Goal: Task Accomplishment & Management: Complete application form

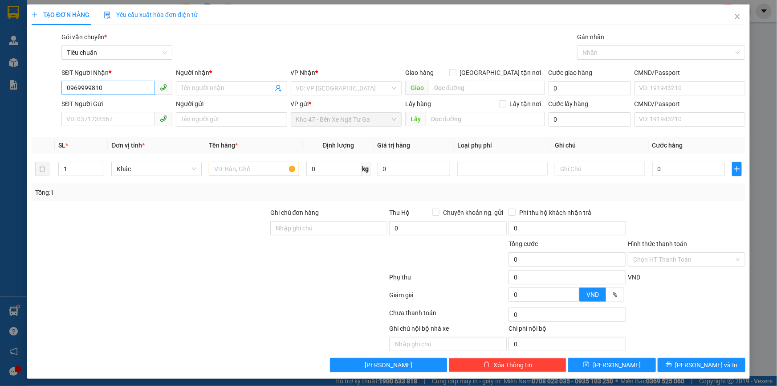
click at [111, 83] on input "0969999810" at bounding box center [108, 88] width 94 height 14
type input "0969810889"
click at [196, 82] on span at bounding box center [231, 88] width 111 height 14
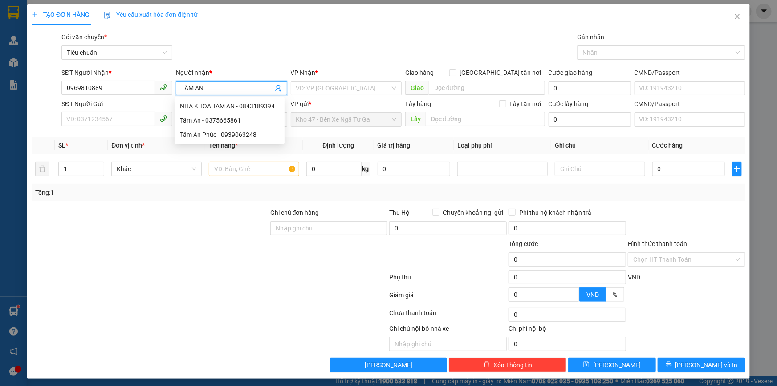
type input "TÂM AN"
drag, startPoint x: 328, startPoint y: 101, endPoint x: 327, endPoint y: 91, distance: 10.3
click at [328, 100] on div "VP gửi *" at bounding box center [346, 104] width 111 height 10
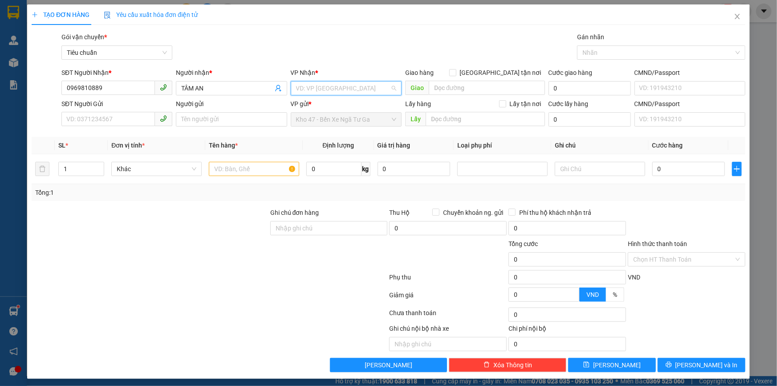
click at [327, 91] on input "search" at bounding box center [343, 88] width 94 height 13
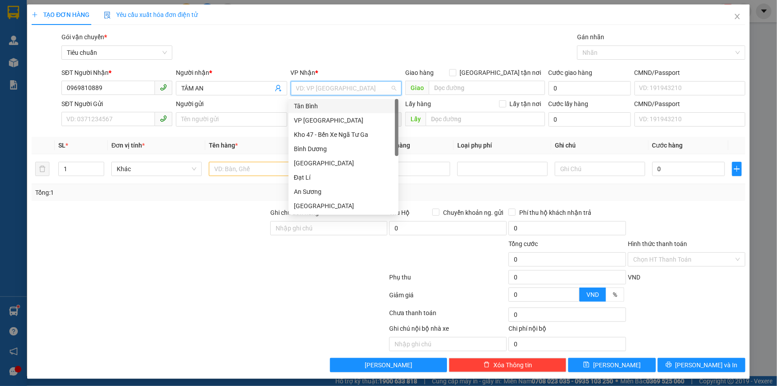
scroll to position [71, 0]
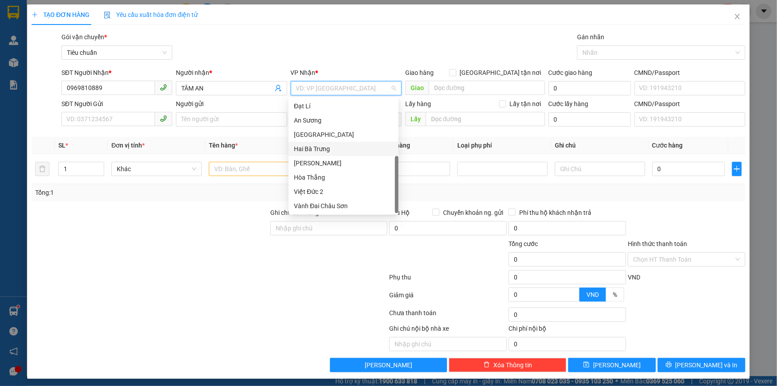
click at [331, 149] on div "Hai Bà Trưng" at bounding box center [343, 149] width 99 height 10
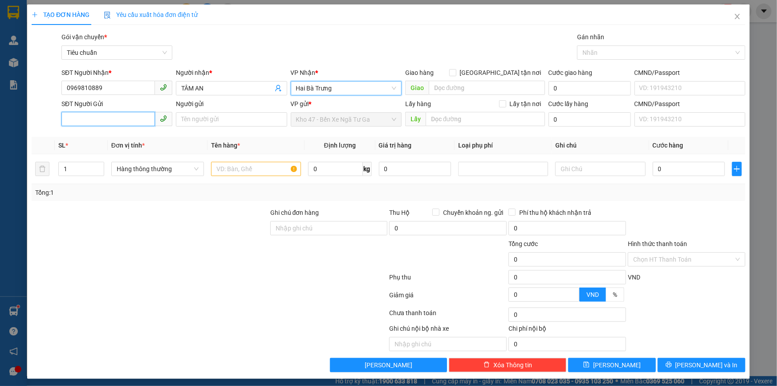
click at [88, 115] on input "SĐT Người Gửi" at bounding box center [108, 119] width 94 height 14
type input "0933151151"
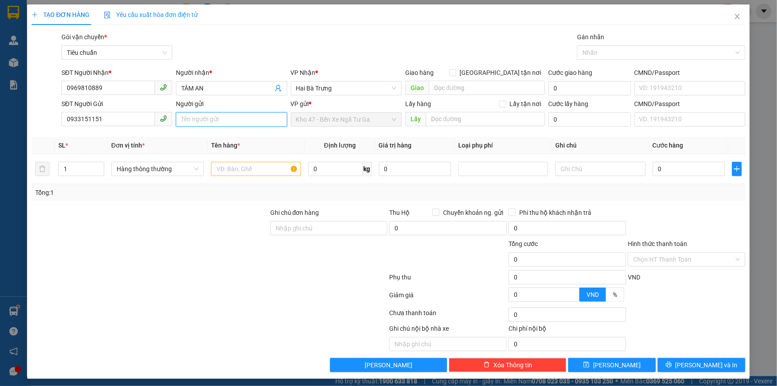
click at [235, 119] on input "Người gửi" at bounding box center [231, 119] width 111 height 14
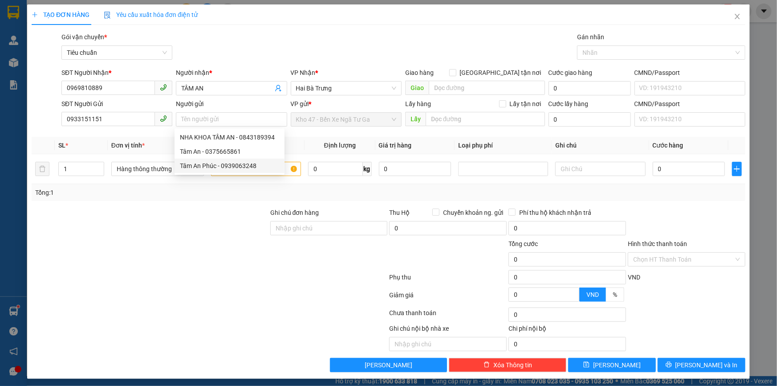
click at [204, 279] on div at bounding box center [210, 279] width 358 height 18
click at [234, 170] on input "text" at bounding box center [256, 169] width 90 height 14
type input "D"
type input "ĐỒ ĂN ( ĐÃ TƯ VẤN CHÍNH SÁCH VẬN CHUYỂN )"
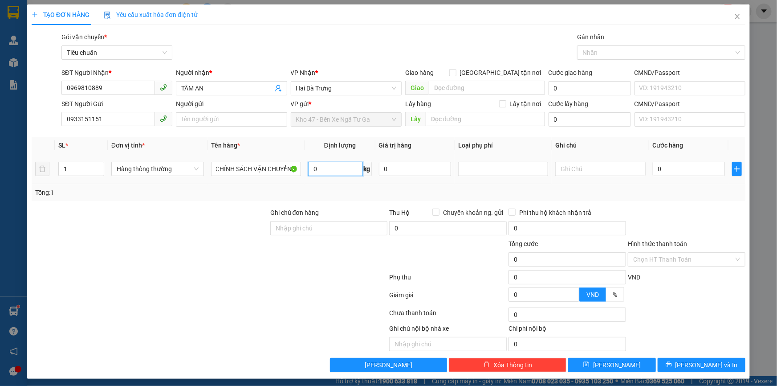
scroll to position [0, 0]
click at [354, 168] on input "0" at bounding box center [335, 169] width 55 height 14
type input "29"
drag, startPoint x: 410, startPoint y: 196, endPoint x: 402, endPoint y: 198, distance: 7.8
click at [410, 196] on div "Tổng: 1" at bounding box center [388, 193] width 707 height 10
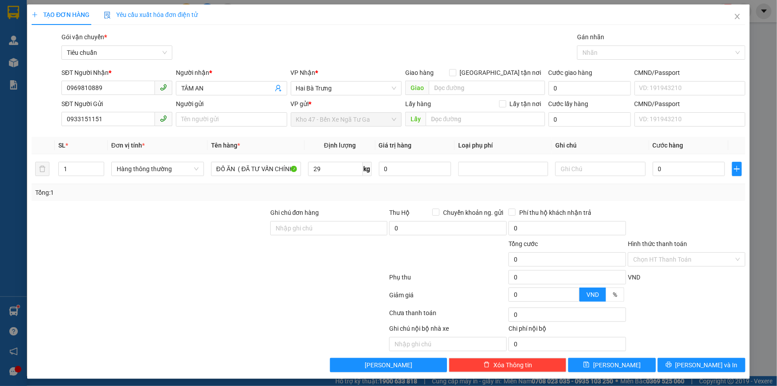
type input "65.000"
type input "2"
click at [99, 166] on icon "up" at bounding box center [99, 166] width 3 height 3
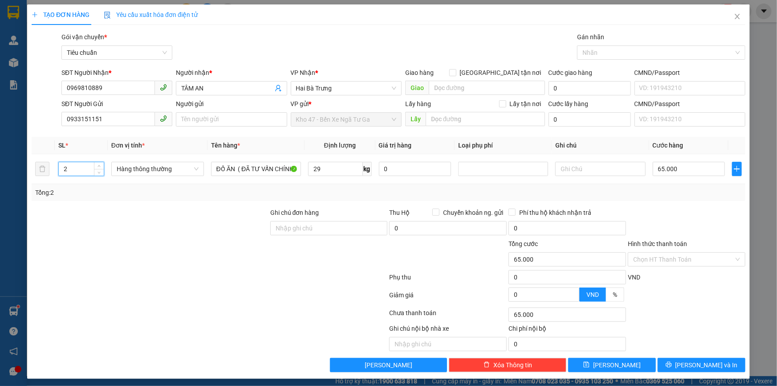
click at [125, 253] on div at bounding box center [150, 254] width 239 height 31
click at [559, 169] on input "text" at bounding box center [601, 169] width 90 height 14
type input "2T BBC BKDV X"
click at [671, 170] on input "65.000" at bounding box center [689, 169] width 73 height 14
type input "1"
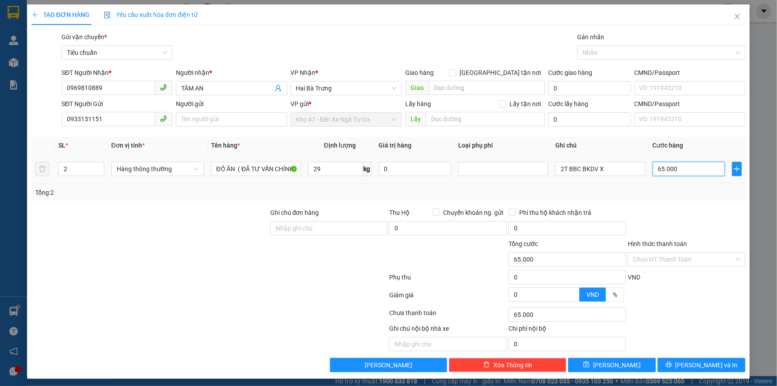
type input "1"
type input "14"
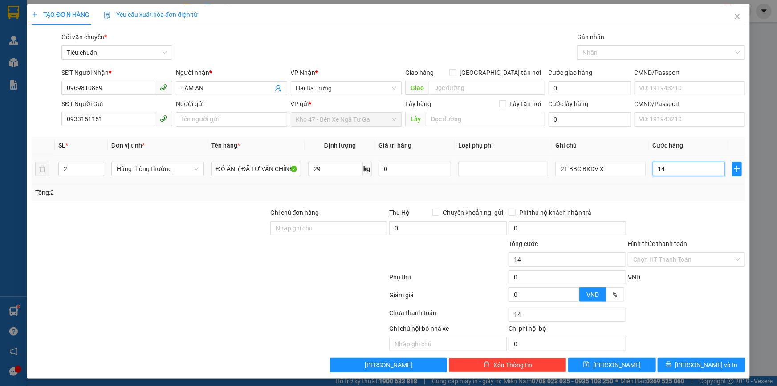
type input "140"
type input "140.000"
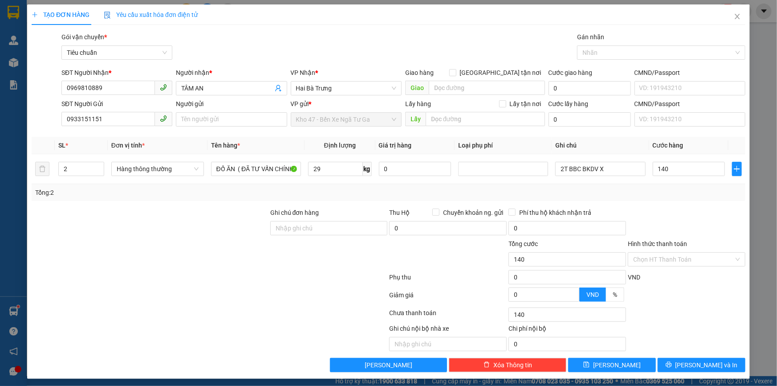
type input "140.000"
click at [335, 171] on input "29" at bounding box center [335, 169] width 55 height 14
type input "39"
click at [354, 191] on div "Tổng: 2" at bounding box center [388, 193] width 707 height 10
type input "80.000"
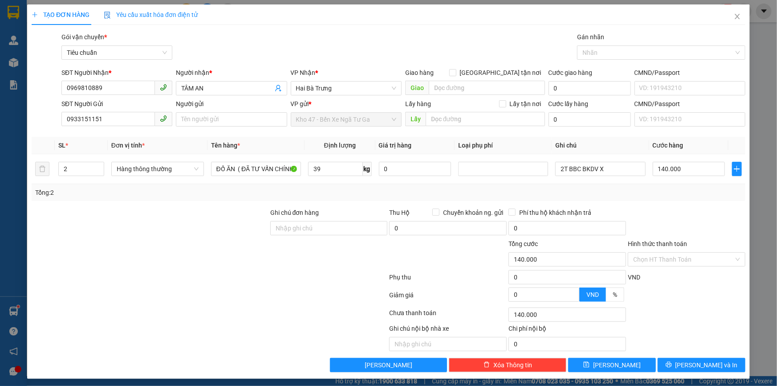
type input "80.000"
click at [690, 165] on input "80.000" at bounding box center [689, 169] width 73 height 14
type input "1"
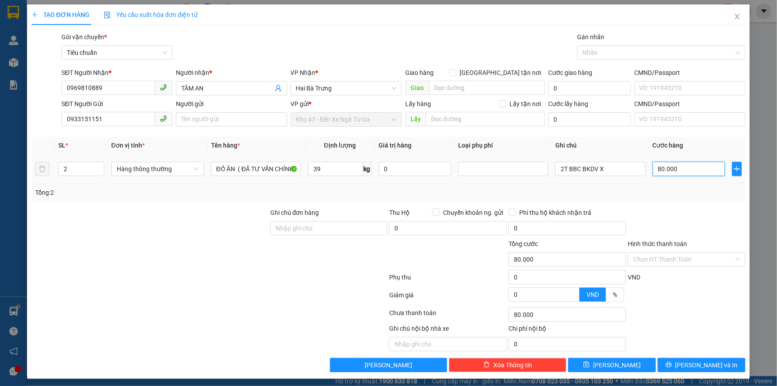
type input "1"
type input "16"
type input "160"
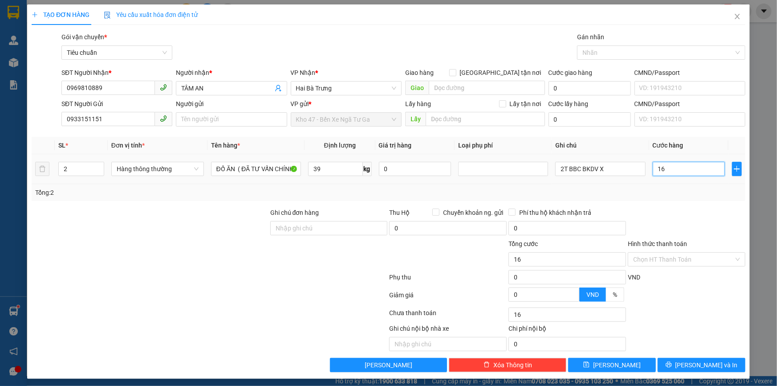
type input "160"
type input "160.000"
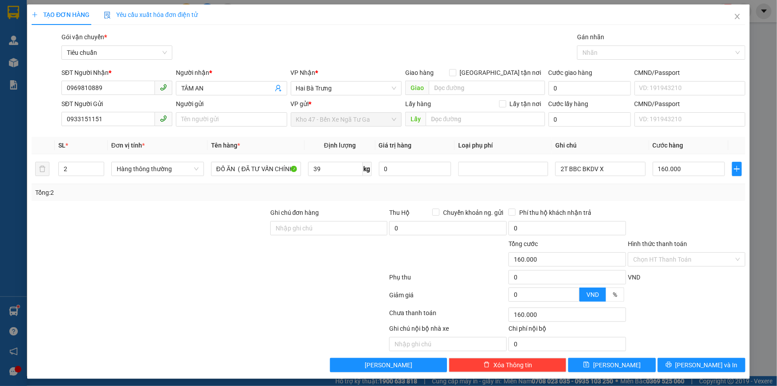
click at [687, 209] on div at bounding box center [686, 223] width 119 height 31
click at [658, 364] on button "[PERSON_NAME] và In" at bounding box center [702, 365] width 88 height 14
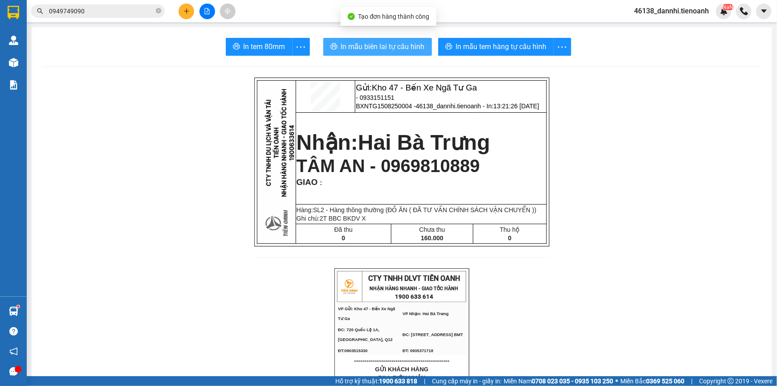
click at [374, 49] on span "In mẫu biên lai tự cấu hình" at bounding box center [383, 46] width 84 height 11
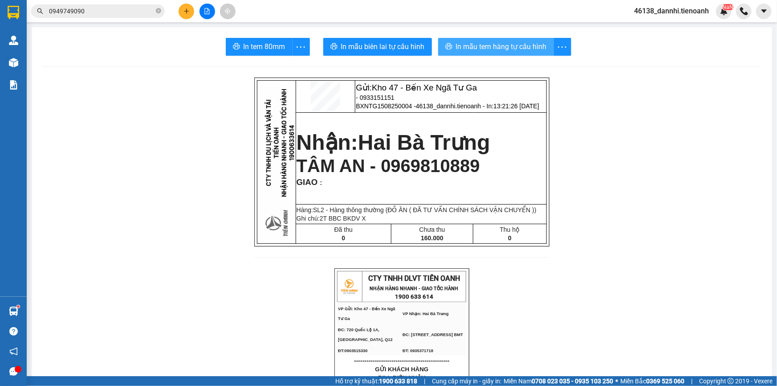
drag, startPoint x: 512, startPoint y: 49, endPoint x: 504, endPoint y: 53, distance: 8.4
click at [508, 53] on button "In mẫu tem hàng tự cấu hình" at bounding box center [496, 47] width 116 height 18
click at [190, 17] on button at bounding box center [187, 12] width 16 height 16
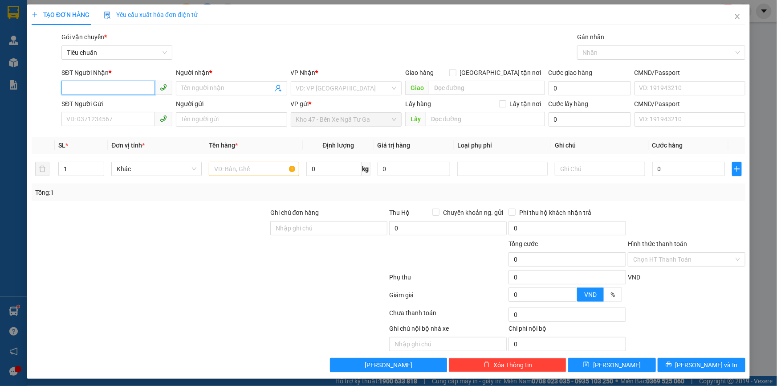
click at [123, 92] on input "SĐT Người Nhận *" at bounding box center [108, 88] width 94 height 14
click at [123, 89] on input "6873" at bounding box center [108, 88] width 94 height 14
type input "0942126873"
click at [225, 92] on input "Người nhận *" at bounding box center [226, 88] width 91 height 10
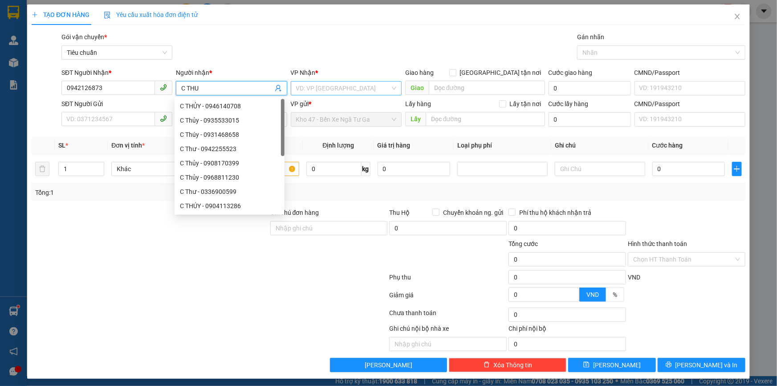
type input "C THU"
click at [324, 91] on input "search" at bounding box center [343, 88] width 94 height 13
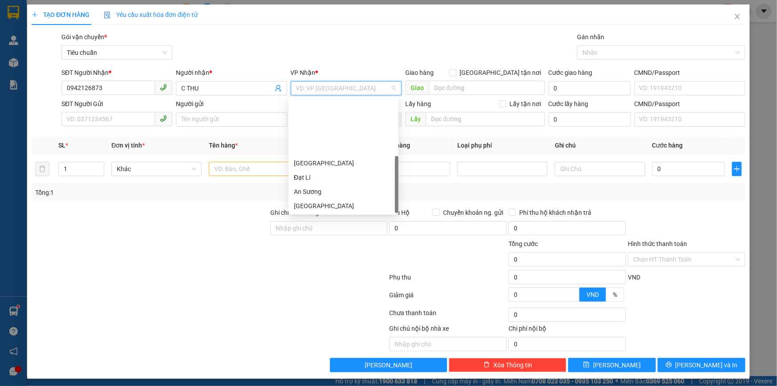
click at [330, 215] on div "Hai Bà Trưng" at bounding box center [343, 220] width 99 height 10
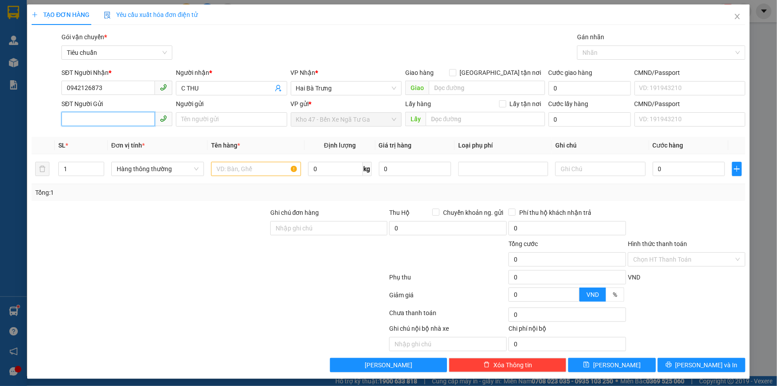
click at [135, 116] on input "SĐT Người Gửi" at bounding box center [108, 119] width 94 height 14
type input "0387079110"
click at [133, 142] on div "0387079110 - A Tân" at bounding box center [116, 137] width 110 height 14
type input "A Tân"
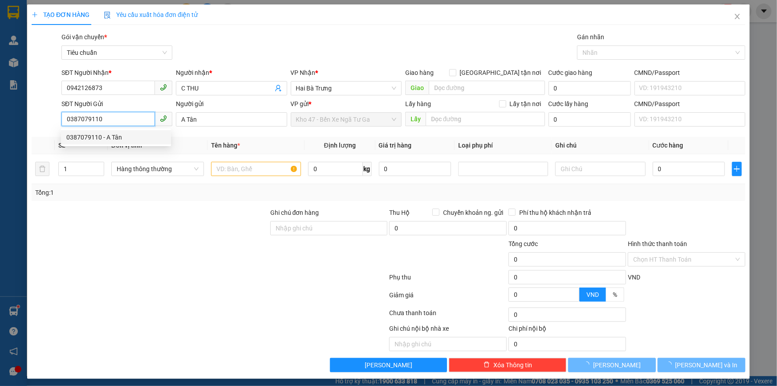
type input "200.000"
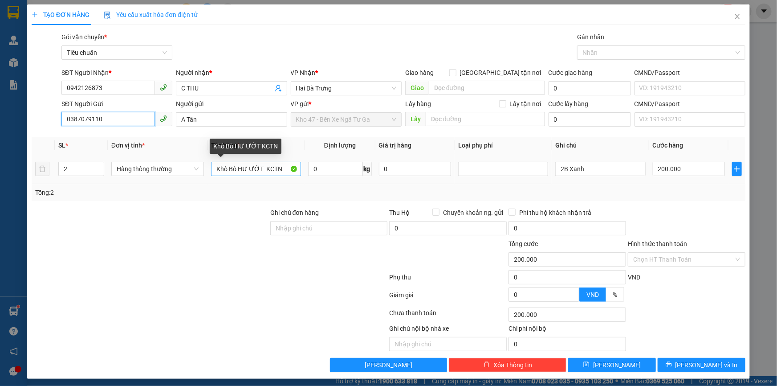
type input "0387079110"
drag, startPoint x: 236, startPoint y: 168, endPoint x: 501, endPoint y: 138, distance: 266.8
click at [501, 138] on table "SL * Đơn vị tính * Tên hàng * Định lượng Giá trị hàng Loại phụ phí Ghi chú Cước…" at bounding box center [389, 160] width 714 height 47
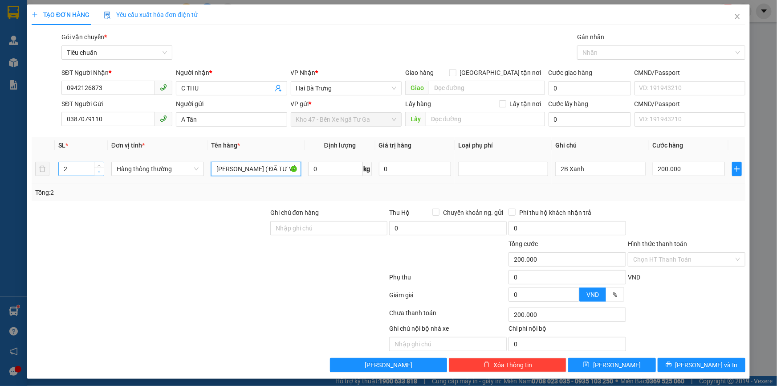
type input "[PERSON_NAME] ( ĐÃ TƯ VẤN CHÍNH SÁCH VẬN CHUYỂN )"
type input "1"
click at [98, 172] on icon "down" at bounding box center [99, 172] width 3 height 2
click at [341, 167] on input "0" at bounding box center [335, 169] width 55 height 14
type input "0"
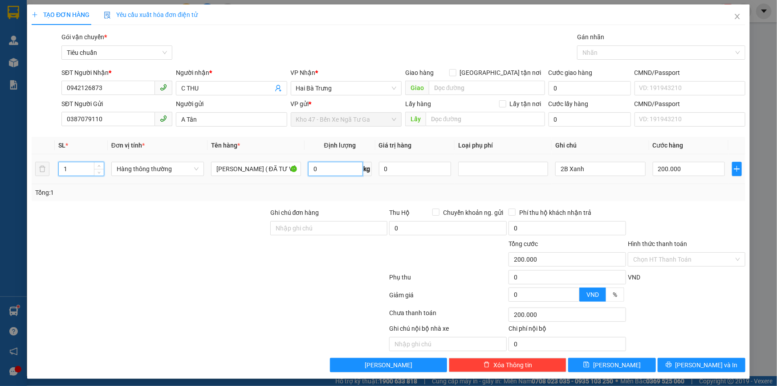
type input "0"
type input "20"
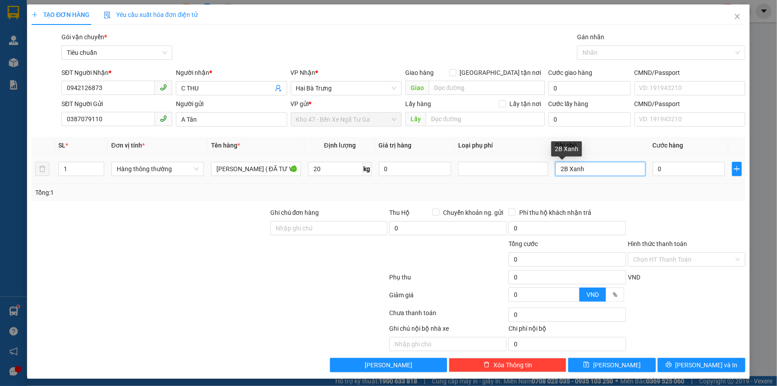
drag, startPoint x: 558, startPoint y: 171, endPoint x: 548, endPoint y: 171, distance: 9.8
click at [552, 171] on td "2B Xanh" at bounding box center [600, 169] width 97 height 30
type input "55.000"
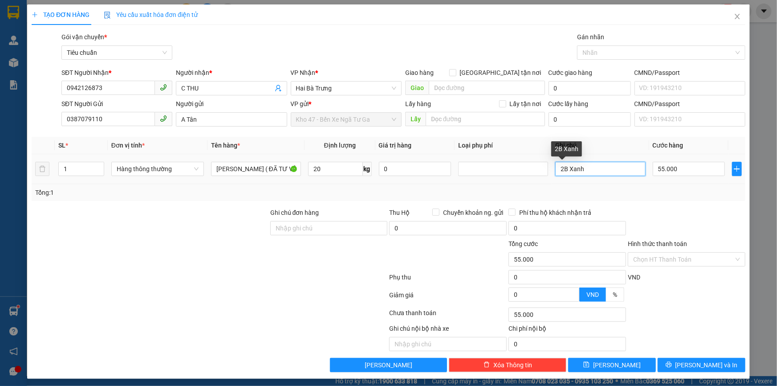
click at [560, 171] on input "2B Xanh" at bounding box center [601, 169] width 90 height 14
type input "B Xanh"
click at [659, 175] on input "55.000" at bounding box center [689, 169] width 73 height 14
type input "6"
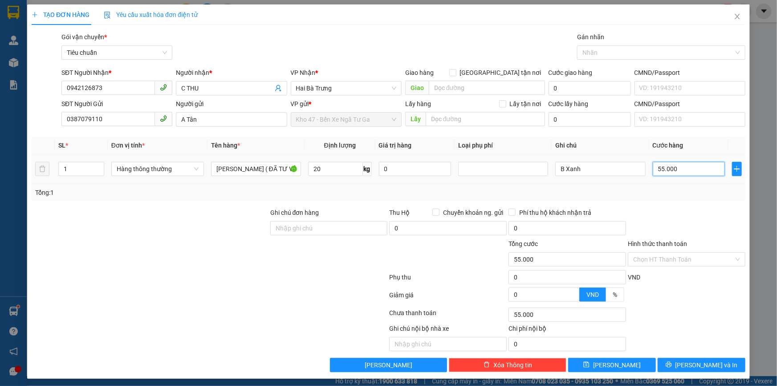
type input "6"
type input "60"
type input "60.000"
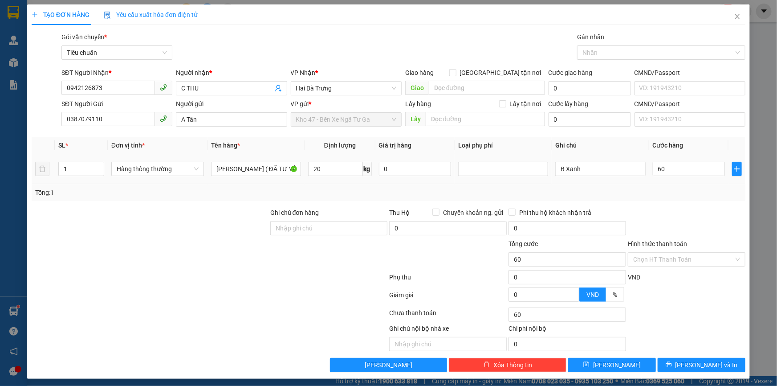
type input "60.000"
click at [667, 194] on div "Tổng: 1" at bounding box center [388, 193] width 707 height 10
drag, startPoint x: 675, startPoint y: 364, endPoint x: 520, endPoint y: 218, distance: 213.7
click at [674, 363] on button "[PERSON_NAME] và In" at bounding box center [702, 365] width 88 height 14
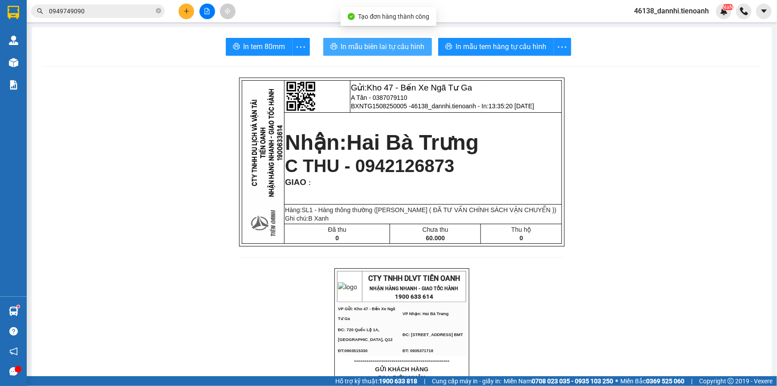
click at [388, 45] on span "In mẫu biên lai tự cấu hình" at bounding box center [383, 46] width 84 height 11
